Goal: Communication & Community: Answer question/provide support

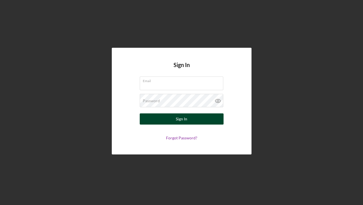
type input "[EMAIL_ADDRESS][DOMAIN_NAME]"
click at [153, 120] on button "Sign In" at bounding box center [182, 118] width 84 height 11
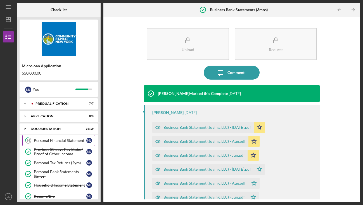
click at [67, 140] on div "Personal Financial Statement" at bounding box center [60, 140] width 52 height 4
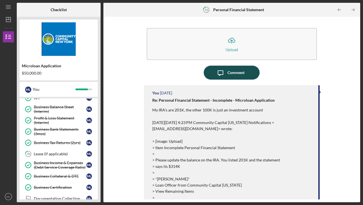
click at [222, 71] on icon "Icon/Message" at bounding box center [220, 73] width 14 height 14
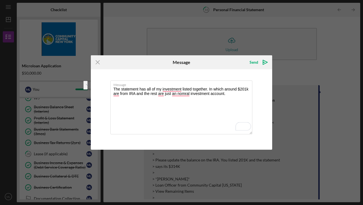
drag, startPoint x: 232, startPoint y: 95, endPoint x: 95, endPoint y: 89, distance: 137.2
click at [95, 89] on div "Message The statement has all of my investment listed together. In which around…" at bounding box center [181, 109] width 181 height 80
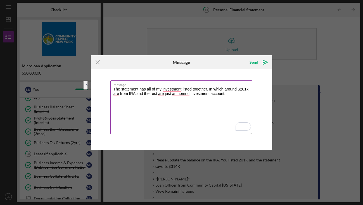
click at [233, 97] on textarea "The statement has all of my investment listed together. In which around $201k a…" at bounding box center [181, 107] width 142 height 54
drag, startPoint x: 231, startPoint y: 94, endPoint x: 75, endPoint y: 77, distance: 156.9
click at [75, 77] on div "Icon/Menu Close Message Send Icon/icon-invite-send Message The statement has al…" at bounding box center [181, 102] width 363 height 205
paste textarea "shows all of my investments together. About $201k is from my IRA, and the remai…"
click at [187, 107] on textarea "The statement shows all of my investments together. About $201k is from my IRA,…" at bounding box center [181, 107] width 142 height 54
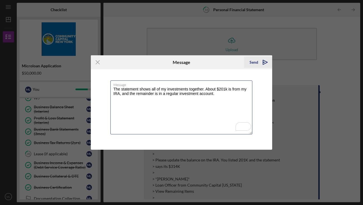
type textarea "The statement shows all of my investments together. About $201k is from my IRA,…"
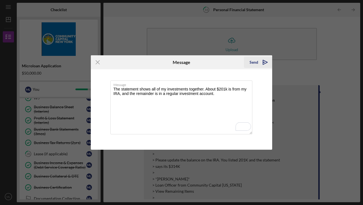
click at [254, 63] on div "Send" at bounding box center [253, 62] width 9 height 11
